Goal: Obtain resource: Download file/media

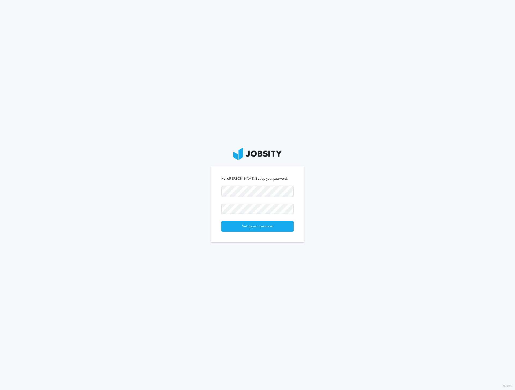
click at [334, 212] on section "Hello [PERSON_NAME] . Set up your password. Set up your password" at bounding box center [257, 195] width 515 height 390
click at [281, 227] on div "Set up your password" at bounding box center [257, 226] width 72 height 11
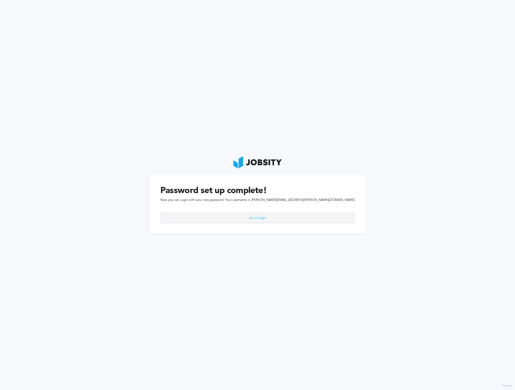
click at [286, 214] on div "Go to Login" at bounding box center [258, 218] width 194 height 11
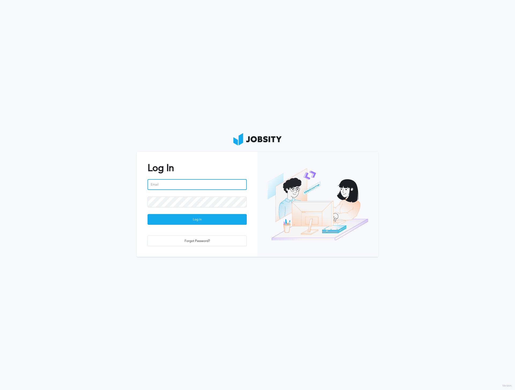
click at [176, 181] on input "email" at bounding box center [196, 184] width 99 height 11
click at [176, 183] on input "email" at bounding box center [196, 184] width 99 height 11
click at [156, 184] on input "email" at bounding box center [196, 184] width 99 height 11
paste input "[PERSON_NAME][EMAIL_ADDRESS][PERSON_NAME][DOMAIN_NAME]"
type input "[PERSON_NAME][EMAIL_ADDRESS][PERSON_NAME][DOMAIN_NAME]"
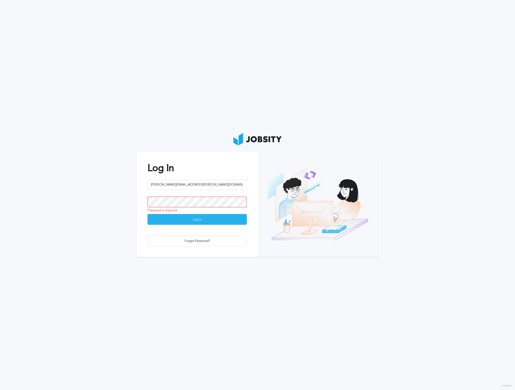
click at [168, 220] on div "Log In" at bounding box center [197, 219] width 99 height 11
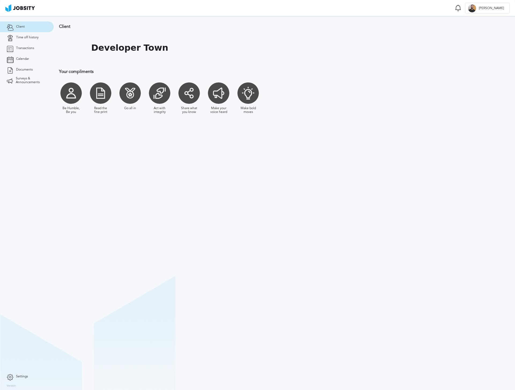
click at [98, 47] on h1 "Developer Town" at bounding box center [129, 48] width 77 height 10
click at [127, 50] on h1 "Developer Town" at bounding box center [129, 48] width 77 height 10
click at [70, 94] on div at bounding box center [70, 92] width 21 height 21
click at [102, 95] on div at bounding box center [100, 92] width 21 height 21
click at [132, 94] on div at bounding box center [129, 92] width 21 height 21
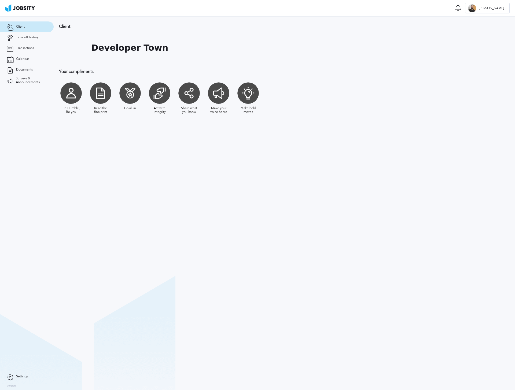
click at [165, 95] on div at bounding box center [159, 92] width 21 height 21
click at [193, 96] on div at bounding box center [188, 92] width 21 height 21
click at [218, 99] on div at bounding box center [218, 92] width 21 height 21
click at [249, 97] on div at bounding box center [247, 92] width 21 height 21
click at [244, 88] on div at bounding box center [247, 92] width 21 height 21
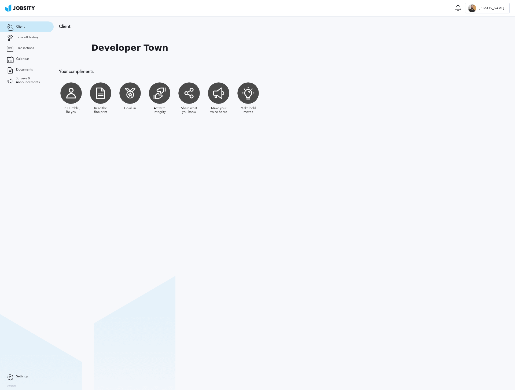
click at [257, 112] on div "Make bold moves" at bounding box center [248, 110] width 19 height 8
click at [23, 37] on span "Time off history" at bounding box center [27, 38] width 23 height 4
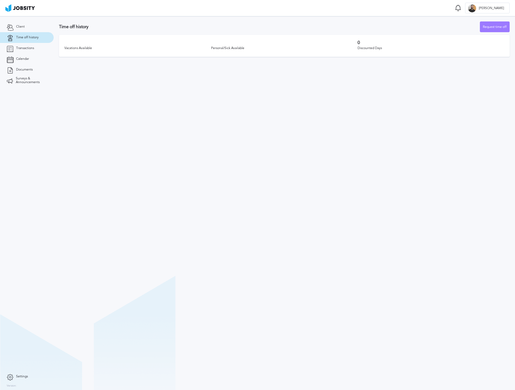
click at [77, 48] on div "Vacations Available" at bounding box center [137, 48] width 147 height 4
click at [79, 48] on div "Vacations Available" at bounding box center [137, 48] width 147 height 4
click at [232, 47] on div "Personal/Sick Available" at bounding box center [284, 48] width 147 height 4
click at [232, 49] on div "Personal/Sick Available" at bounding box center [284, 48] width 147 height 4
click at [374, 47] on div "Discounted Days" at bounding box center [430, 48] width 147 height 4
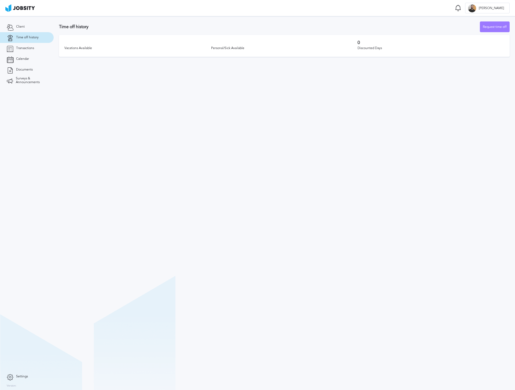
click at [365, 48] on div "Discounted Days" at bounding box center [430, 48] width 147 height 4
click at [358, 42] on h3 "0" at bounding box center [430, 42] width 147 height 5
click at [383, 49] on div "Discounted Days" at bounding box center [430, 48] width 147 height 4
click at [38, 48] on link "Transactions" at bounding box center [27, 48] width 54 height 11
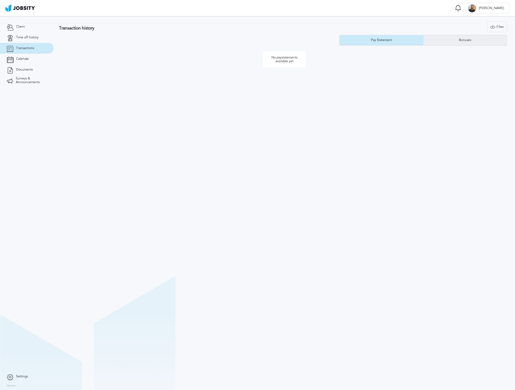
click at [472, 41] on div "Bonuses" at bounding box center [465, 40] width 18 height 4
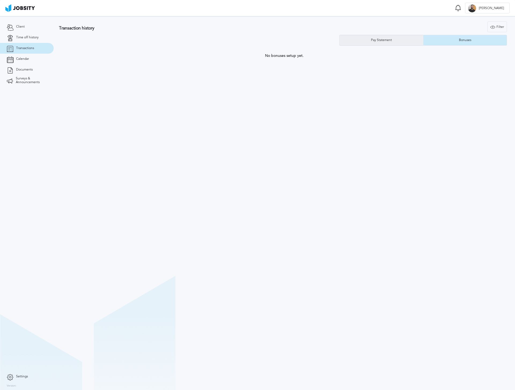
click at [380, 40] on div "Pay Statement" at bounding box center [381, 40] width 26 height 4
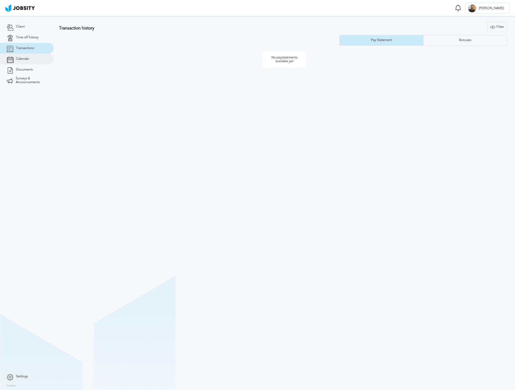
click at [21, 57] on span "Calendar" at bounding box center [22, 59] width 13 height 4
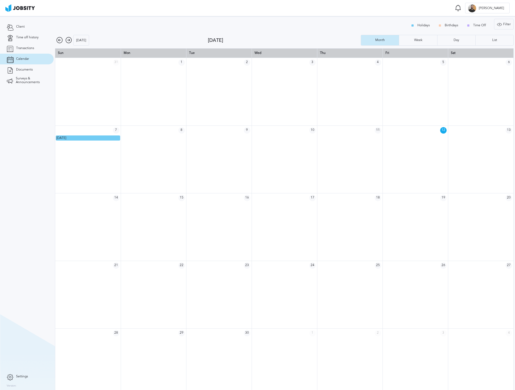
click at [149, 222] on td at bounding box center [153, 227] width 65 height 68
click at [98, 218] on td at bounding box center [87, 227] width 65 height 68
click at [224, 216] on td at bounding box center [218, 227] width 65 height 68
drag, startPoint x: 382, startPoint y: 232, endPoint x: 387, endPoint y: 233, distance: 5.4
click at [382, 232] on tr at bounding box center [284, 227] width 458 height 68
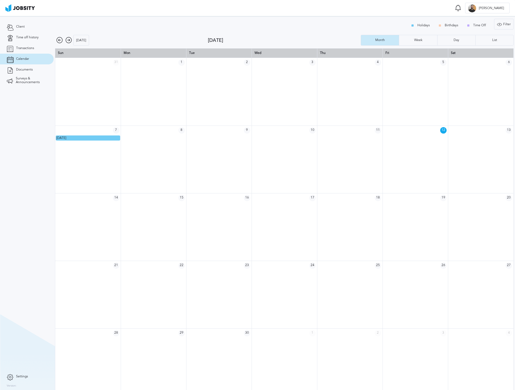
click at [482, 234] on td at bounding box center [480, 227] width 65 height 68
click at [246, 199] on span "16" at bounding box center [247, 198] width 6 height 6
click at [230, 214] on td at bounding box center [218, 227] width 65 height 68
click at [28, 71] on span "Documents" at bounding box center [24, 70] width 17 height 4
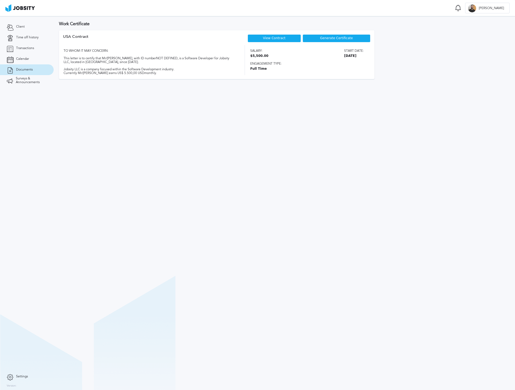
click at [273, 39] on link "View Contract" at bounding box center [274, 38] width 23 height 4
click at [330, 39] on span "Generate Certificate" at bounding box center [336, 38] width 33 height 4
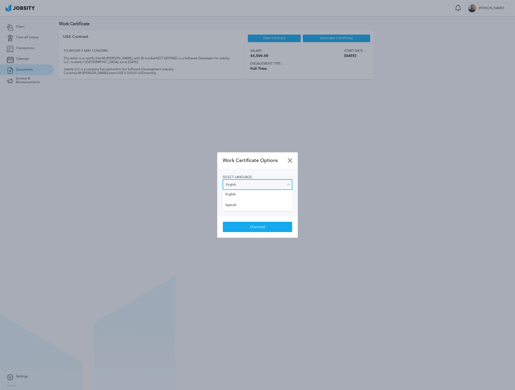
click at [268, 184] on input "English" at bounding box center [257, 184] width 70 height 11
click at [273, 181] on input "English" at bounding box center [257, 184] width 70 height 11
click at [276, 174] on div "Select language: English English Spanish Select salary visibility: Show salary …" at bounding box center [257, 192] width 80 height 47
click at [255, 205] on input "Show salary" at bounding box center [257, 205] width 70 height 11
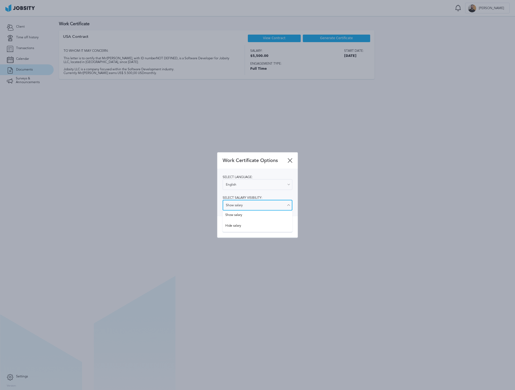
click at [259, 205] on input "Show salary" at bounding box center [257, 205] width 70 height 11
click at [287, 182] on icon at bounding box center [288, 184] width 5 height 5
click at [264, 228] on div "Download" at bounding box center [257, 227] width 69 height 11
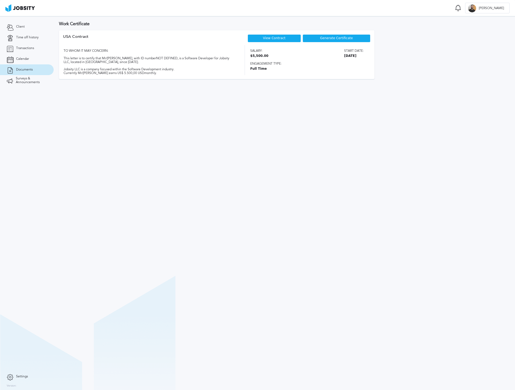
click at [321, 38] on span "Generate Certificate" at bounding box center [336, 38] width 33 height 4
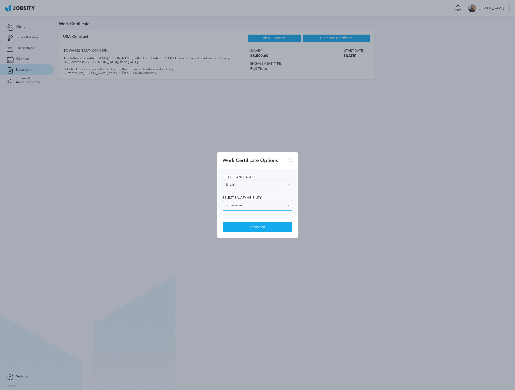
click at [249, 205] on input "Show salary" at bounding box center [257, 205] width 70 height 11
type input "Hide salary"
click at [240, 223] on div "Work Certificate Options Select language: English English Spanish Select salary…" at bounding box center [257, 194] width 80 height 85
click at [247, 230] on div "Download" at bounding box center [257, 227] width 69 height 11
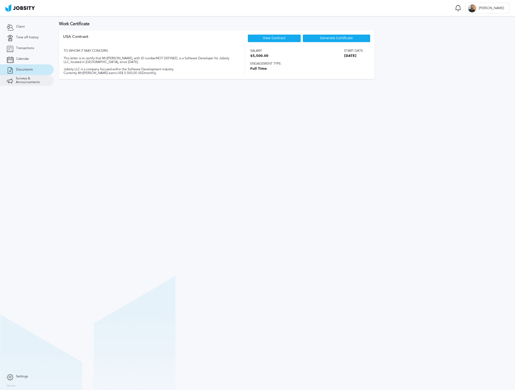
click at [37, 84] on span "Surveys & Announcements" at bounding box center [31, 81] width 31 height 8
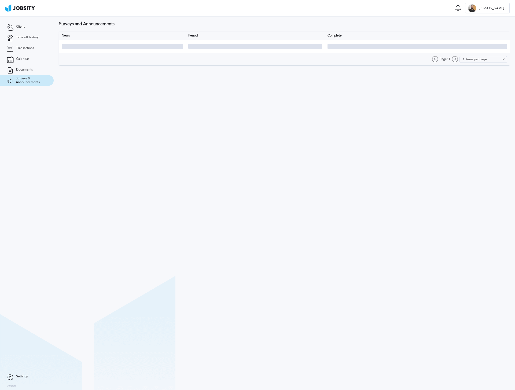
type input "10 items per page"
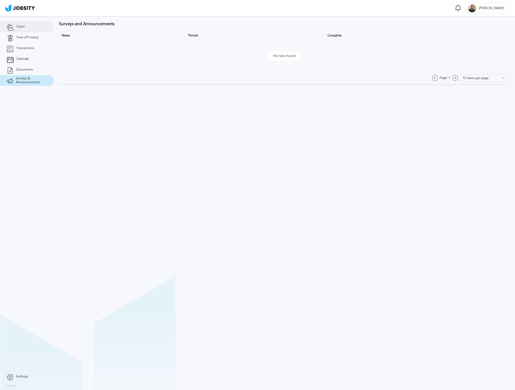
click at [26, 26] on link "Client" at bounding box center [27, 26] width 54 height 11
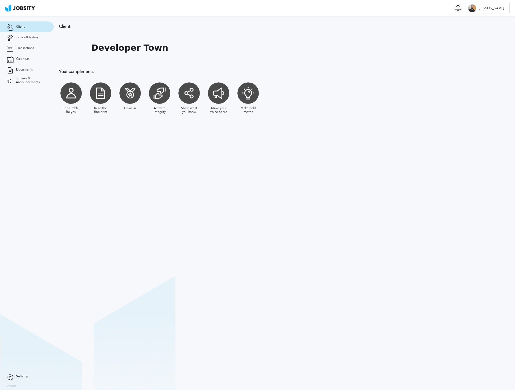
click at [461, 6] on icon at bounding box center [458, 8] width 6 height 7
click at [460, 7] on icon at bounding box center [457, 7] width 5 height 5
click at [496, 9] on span "[PERSON_NAME]" at bounding box center [491, 8] width 31 height 4
click at [492, 67] on div "Log Out" at bounding box center [257, 195] width 515 height 390
click at [495, 5] on div "[PERSON_NAME]" at bounding box center [487, 8] width 44 height 11
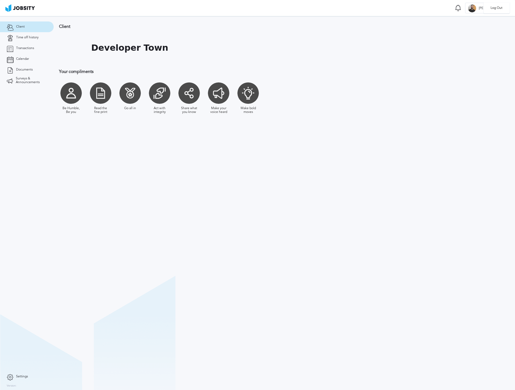
click at [476, 80] on div "Log Out" at bounding box center [257, 195] width 515 height 390
click at [27, 36] on span "Time off history" at bounding box center [27, 38] width 23 height 4
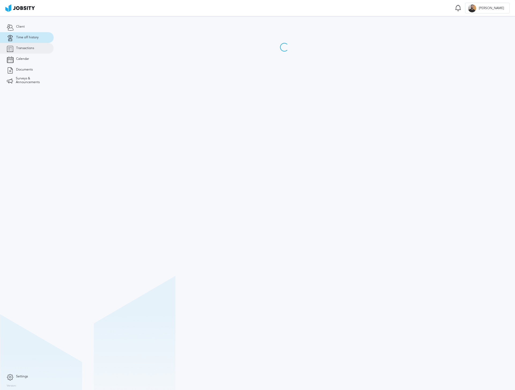
click at [23, 49] on span "Transactions" at bounding box center [25, 48] width 18 height 4
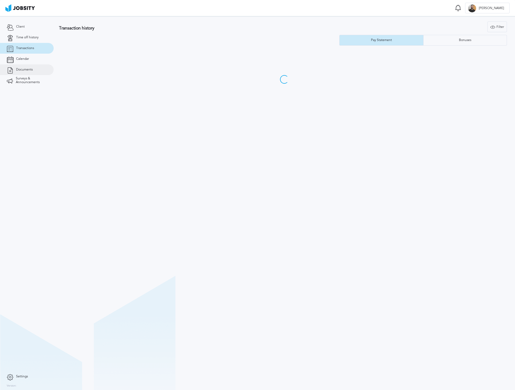
click at [26, 64] on link "Documents" at bounding box center [27, 69] width 54 height 11
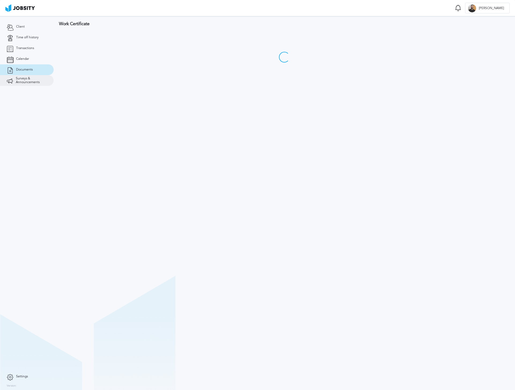
click at [25, 78] on span "Surveys & Announcements" at bounding box center [31, 81] width 31 height 8
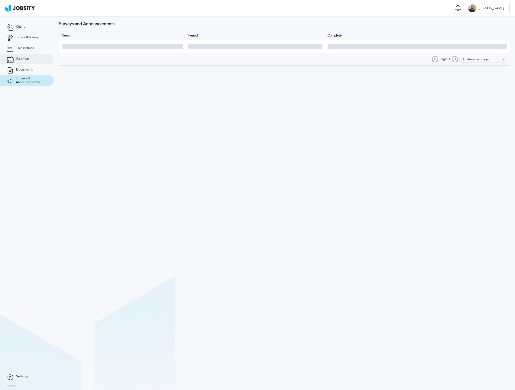
click at [23, 63] on link "Calendar" at bounding box center [27, 59] width 54 height 11
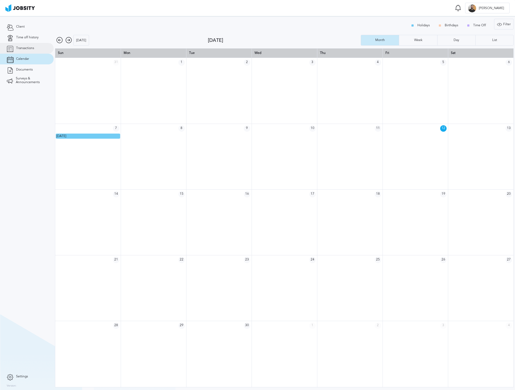
click at [22, 46] on span "Transactions" at bounding box center [25, 48] width 18 height 4
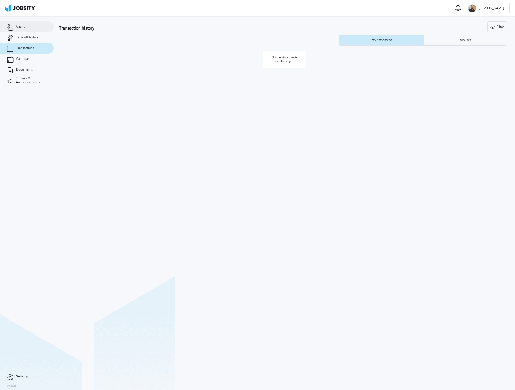
click at [28, 26] on link "Client" at bounding box center [27, 26] width 54 height 11
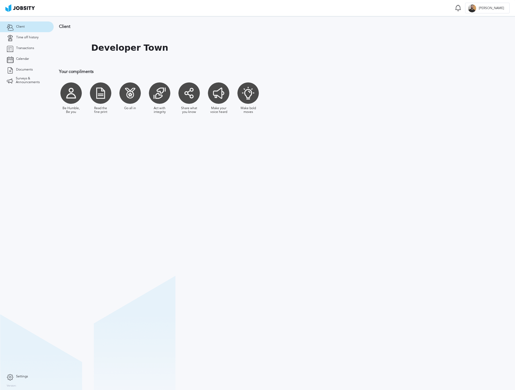
click at [25, 7] on img at bounding box center [19, 8] width 29 height 8
click at [32, 37] on span "Time off history" at bounding box center [27, 38] width 23 height 4
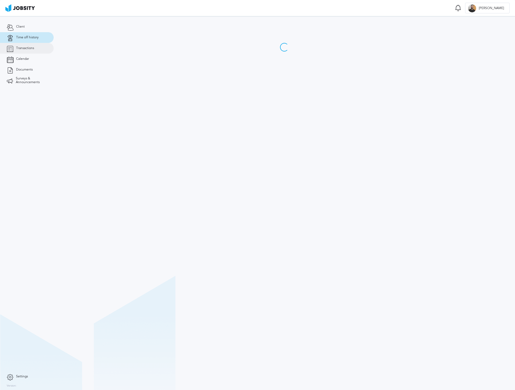
drag, startPoint x: 26, startPoint y: 47, endPoint x: 26, endPoint y: 50, distance: 2.7
click at [26, 47] on span "Transactions" at bounding box center [25, 48] width 18 height 4
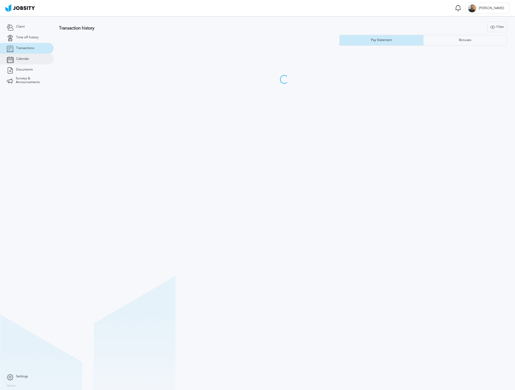
click at [25, 57] on span "Calendar" at bounding box center [22, 59] width 13 height 4
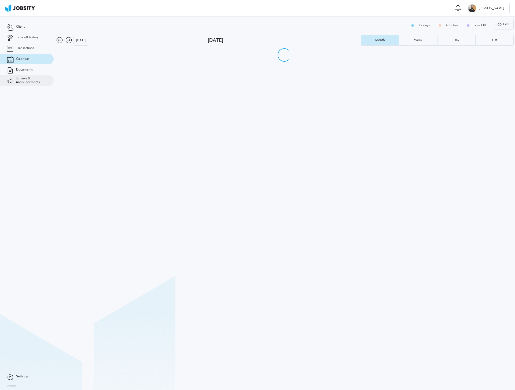
drag, startPoint x: 27, startPoint y: 70, endPoint x: 28, endPoint y: 77, distance: 6.3
click at [27, 70] on span "Documents" at bounding box center [24, 70] width 17 height 4
click at [27, 83] on span "Surveys & Announcements" at bounding box center [31, 81] width 31 height 8
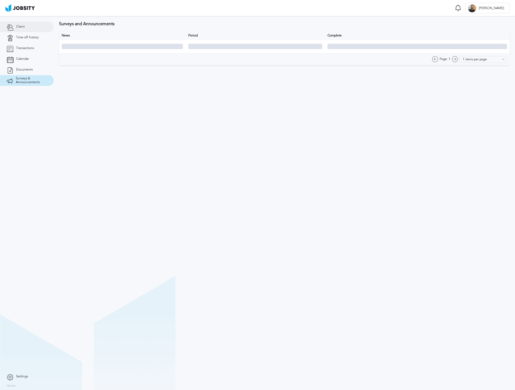
type input "10 items per page"
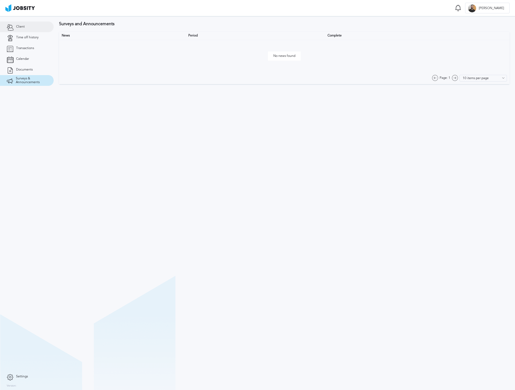
click at [21, 28] on span "Client" at bounding box center [20, 27] width 9 height 4
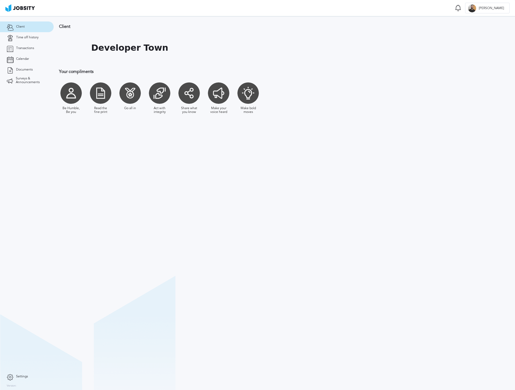
drag, startPoint x: 98, startPoint y: 92, endPoint x: 91, endPoint y: 90, distance: 7.5
click at [97, 92] on div at bounding box center [100, 92] width 21 height 21
click at [37, 38] on span "Time off history" at bounding box center [27, 38] width 23 height 4
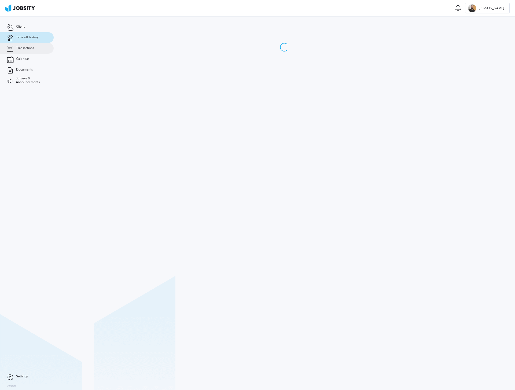
click at [30, 47] on span "Transactions" at bounding box center [25, 48] width 18 height 4
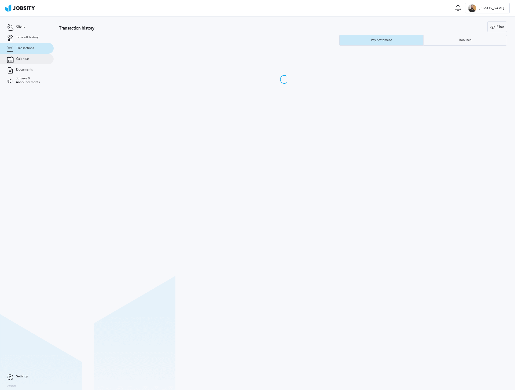
drag, startPoint x: 28, startPoint y: 55, endPoint x: 27, endPoint y: 60, distance: 5.2
click at [28, 55] on link "Calendar" at bounding box center [27, 59] width 54 height 11
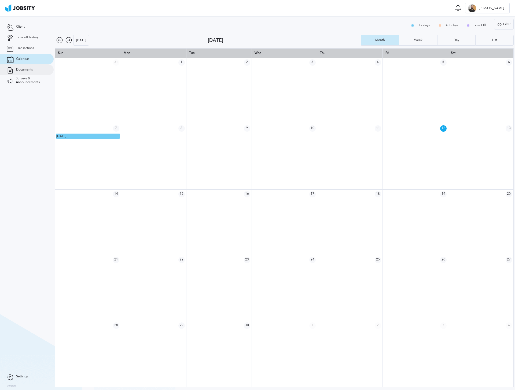
click at [27, 69] on span "Documents" at bounding box center [24, 70] width 17 height 4
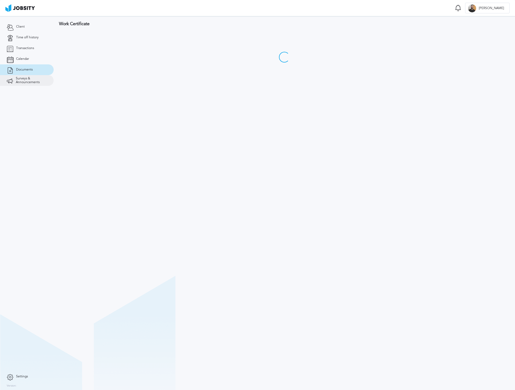
click at [30, 79] on span "Surveys & Announcements" at bounding box center [31, 81] width 31 height 8
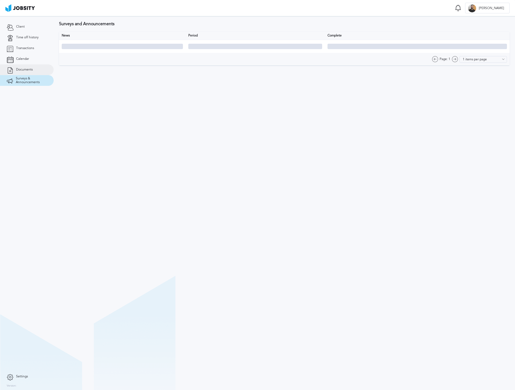
click at [32, 65] on link "Documents" at bounding box center [27, 69] width 54 height 11
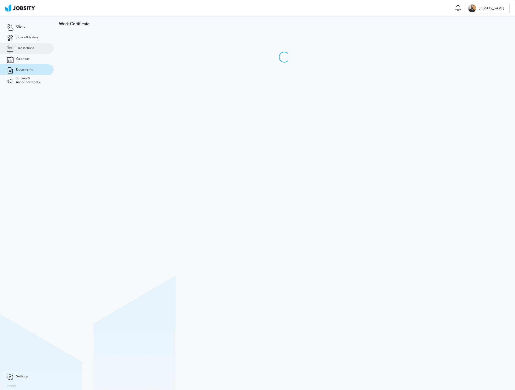
click at [31, 46] on span "Transactions" at bounding box center [25, 48] width 18 height 4
